Goal: Task Accomplishment & Management: Complete application form

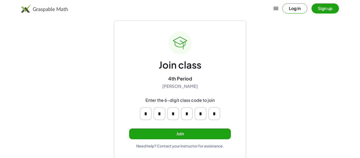
scroll to position [10, 0]
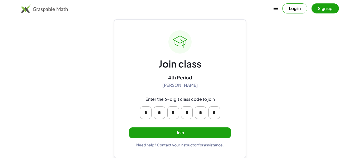
click at [193, 135] on button "Join" at bounding box center [180, 132] width 102 height 11
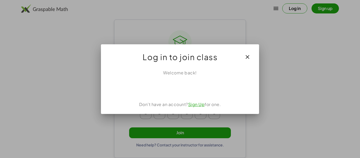
scroll to position [0, 0]
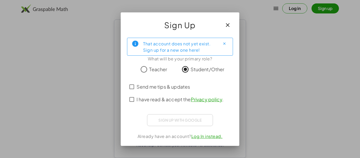
click at [167, 101] on span "I have read & accept the Privacy policy ." at bounding box center [179, 99] width 87 height 7
click at [161, 86] on span "Send me tips & updates" at bounding box center [162, 86] width 53 height 7
click at [140, 100] on span "I have read & accept the Privacy policy ." at bounding box center [179, 99] width 87 height 7
click at [159, 119] on div "Sign up with Google" at bounding box center [180, 120] width 66 height 12
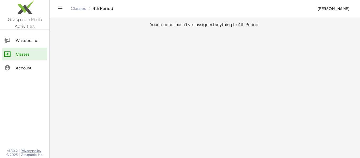
click at [228, 24] on div "Your teacher hasn't yet assigned anything to 4th Period." at bounding box center [205, 24] width 302 height 6
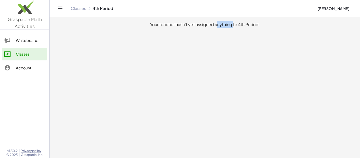
click at [228, 24] on div "Your teacher hasn't yet assigned anything to 4th Period." at bounding box center [205, 24] width 302 height 6
